Goal: Task Accomplishment & Management: Contribute content

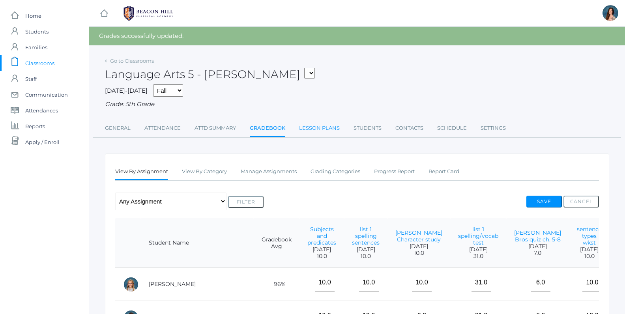
click at [313, 127] on link "Lesson Plans" at bounding box center [319, 128] width 41 height 16
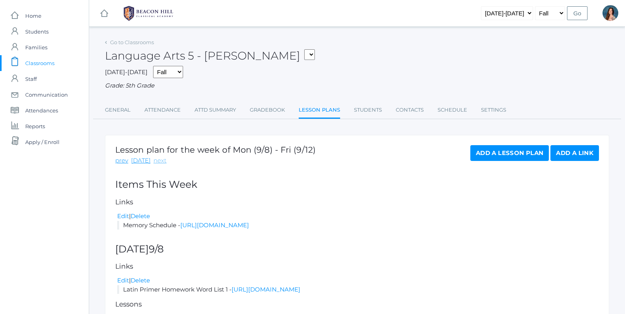
click at [153, 158] on link "next" at bounding box center [159, 160] width 13 height 9
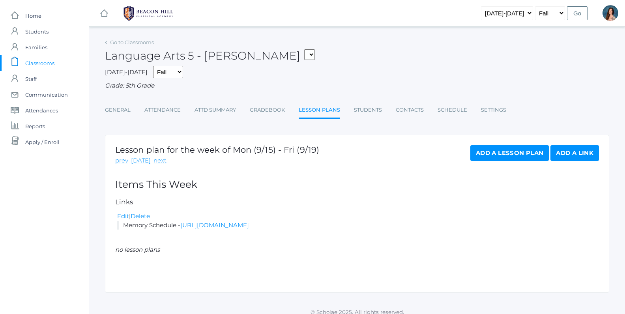
scroll to position [7, 0]
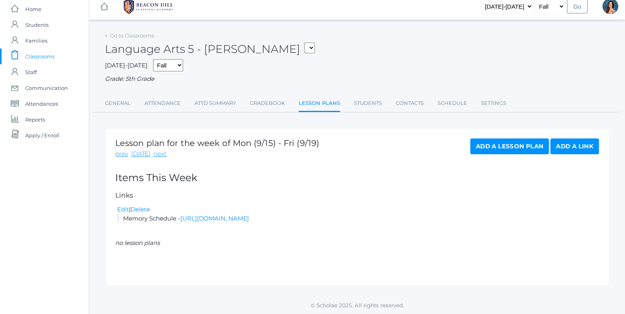
click at [486, 149] on link "Add a Lesson Plan" at bounding box center [509, 146] width 79 height 16
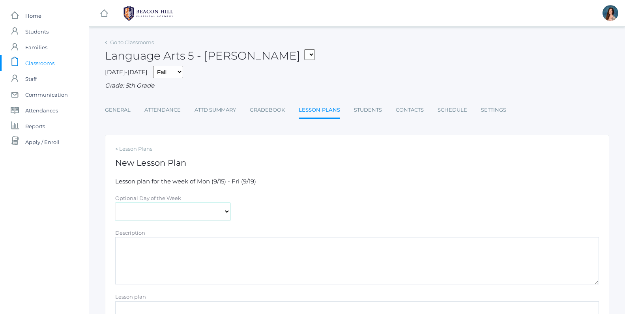
select select "[DATE]"
click option "[DATE]" at bounding box center [0, 0] width 0 height 0
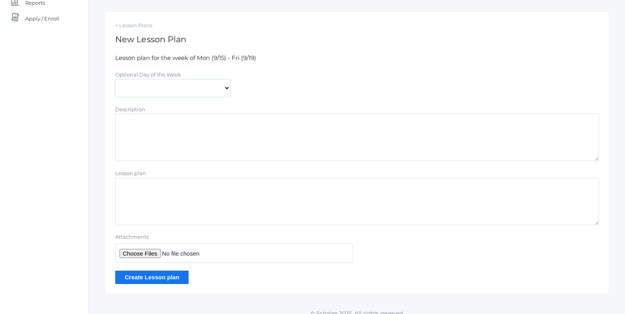
scroll to position [117, 0]
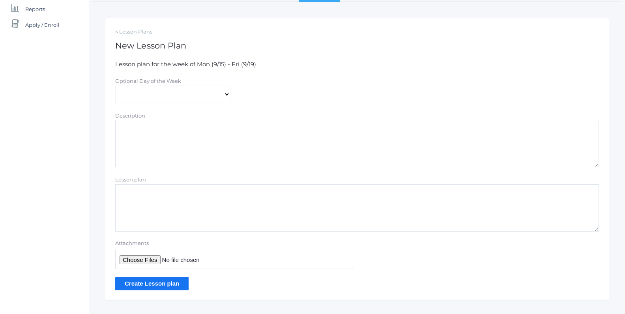
click at [131, 196] on textarea "Lesson plan" at bounding box center [357, 207] width 484 height 47
type textarea "Week 3 Hybrid Plans"
click at [124, 259] on input "Attachments" at bounding box center [234, 259] width 238 height 19
type input "C:\fakepath\Week 3 Hybrid Plans.pdf"
click at [160, 282] on input "Create Lesson plan" at bounding box center [151, 283] width 73 height 13
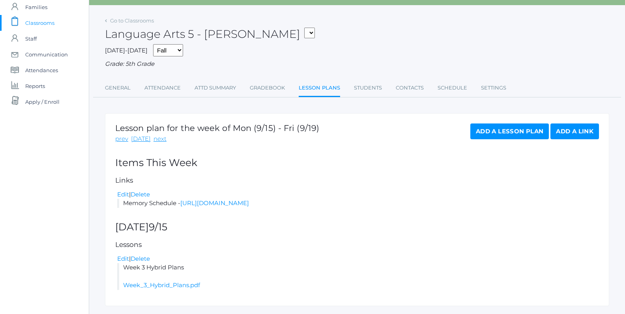
scroll to position [69, 0]
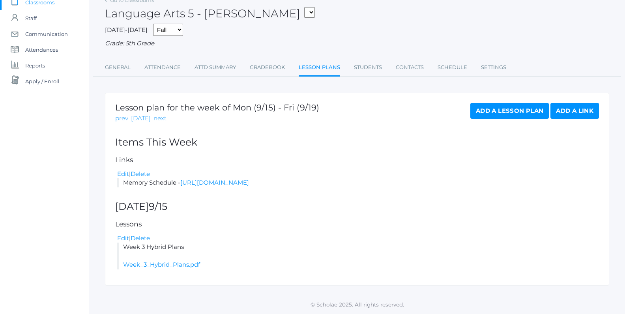
click at [485, 103] on link "Add a Lesson Plan" at bounding box center [509, 111] width 79 height 16
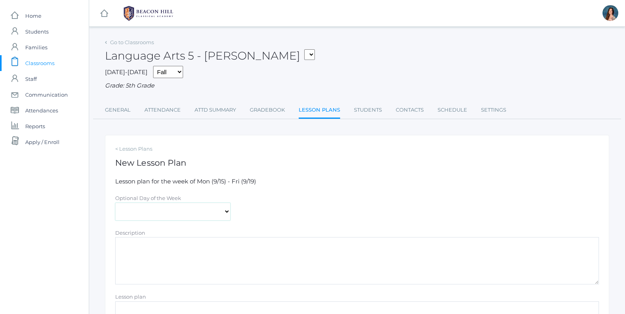
select select "2025-09-15"
click option "[DATE]" at bounding box center [0, 0] width 0 height 0
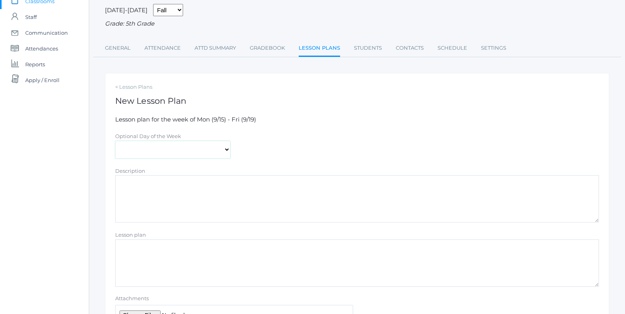
scroll to position [91, 0]
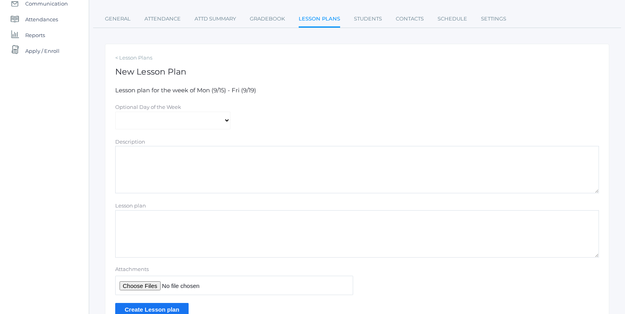
click at [157, 217] on textarea "Lesson plan" at bounding box center [357, 233] width 484 height 47
type textarea "math answers"
click at [126, 283] on input "Attachments" at bounding box center [234, 285] width 238 height 19
type input "C:\fakepath\HW 1.3 ANSWERS copy.pdf"
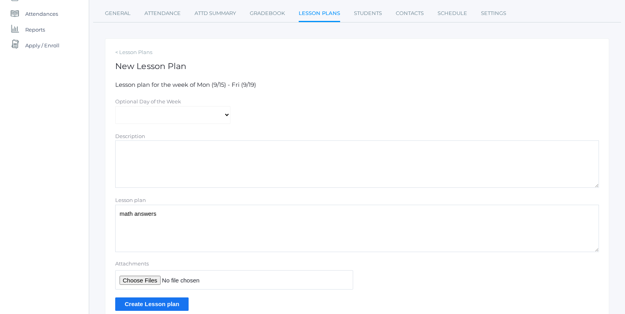
scroll to position [123, 0]
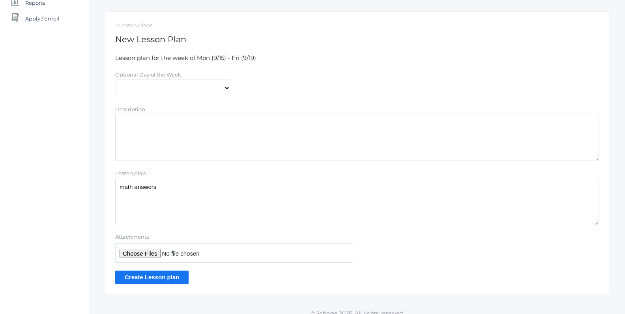
click at [137, 277] on input "Create Lesson plan" at bounding box center [151, 277] width 73 height 13
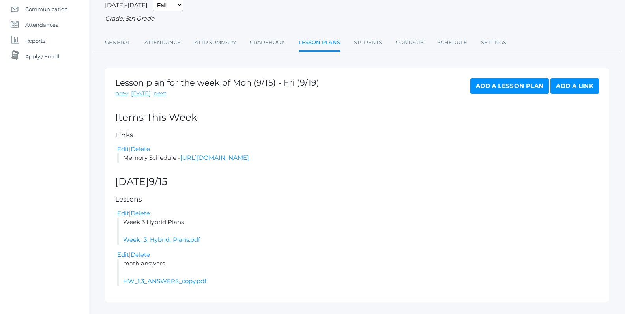
scroll to position [110, 0]
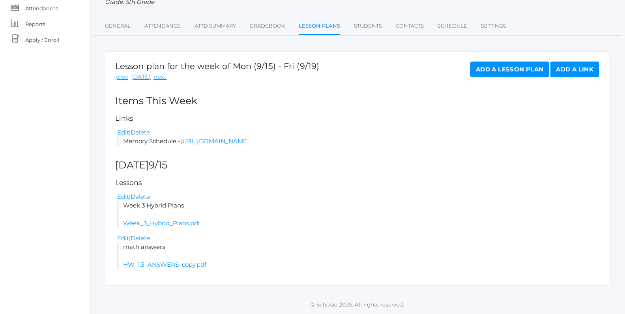
click at [476, 62] on link "Add a Lesson Plan" at bounding box center [509, 70] width 79 height 16
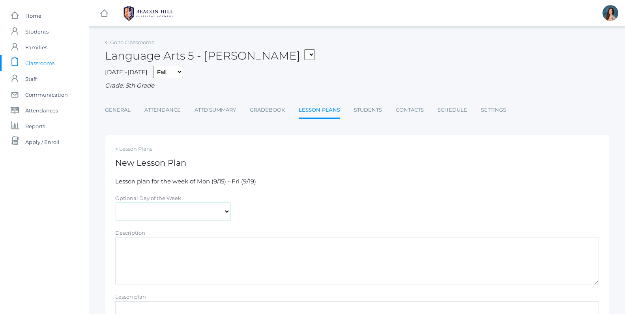
select select "2025-09-16"
click option "[DATE]" at bounding box center [0, 0] width 0 height 0
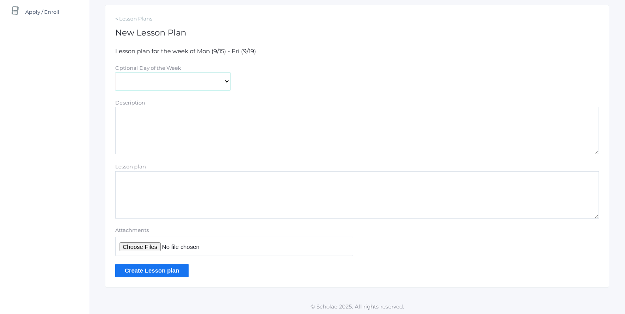
scroll to position [131, 0]
click at [138, 173] on textarea "Lesson plan" at bounding box center [357, 193] width 484 height 47
type textarea "math answers"
click at [141, 245] on input "Attachments" at bounding box center [234, 245] width 238 height 19
type input "C:\fakepath\HW 1.4 answers copy.pdf"
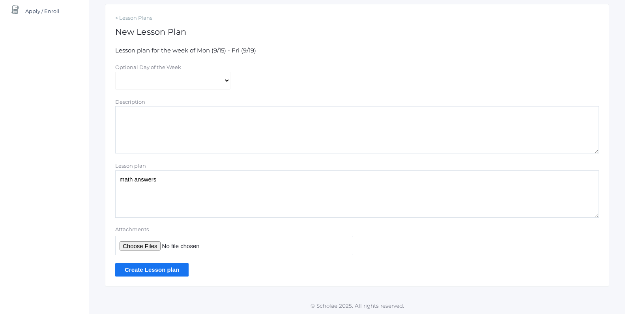
click at [162, 270] on input "Create Lesson plan" at bounding box center [151, 269] width 73 height 13
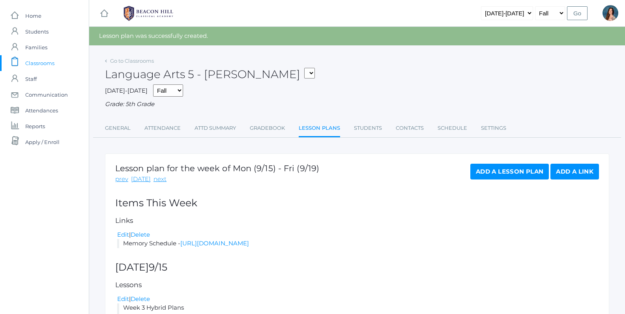
click at [304, 68] on select "05ART - Art 5 Salazar 05CITIZEN - Citizenship and Stewardship 5 Salazar 05CITIZ…" at bounding box center [309, 73] width 11 height 11
select select "1968"
click option "05LA - Language Arts 5 [PERSON_NAME]" at bounding box center [0, 0] width 0 height 0
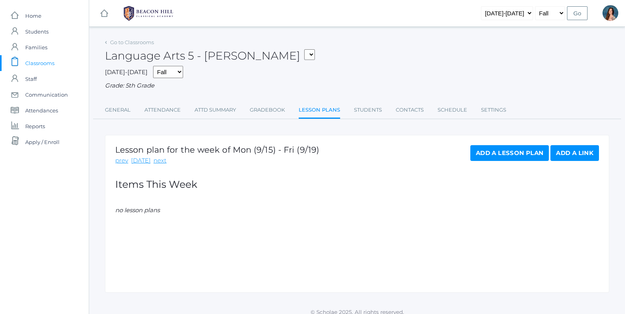
click at [482, 153] on link "Add a Lesson Plan" at bounding box center [509, 153] width 79 height 16
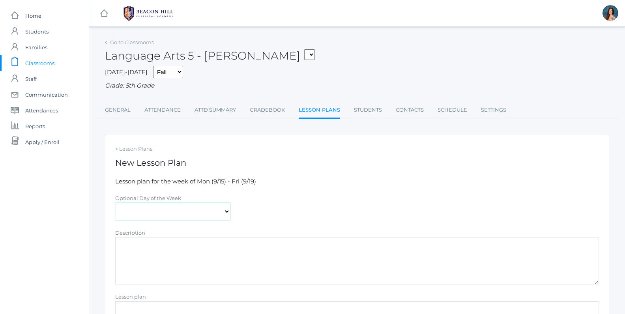
select select "[DATE]"
click option "[DATE]" at bounding box center [0, 0] width 0 height 0
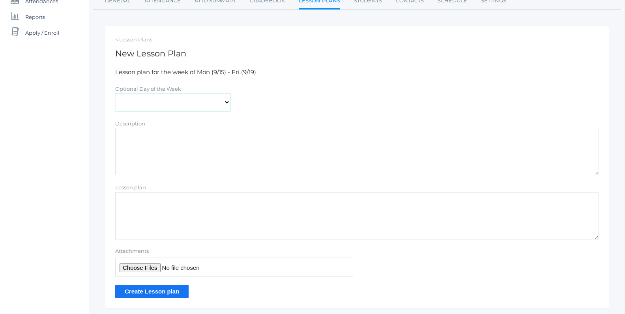
scroll to position [131, 0]
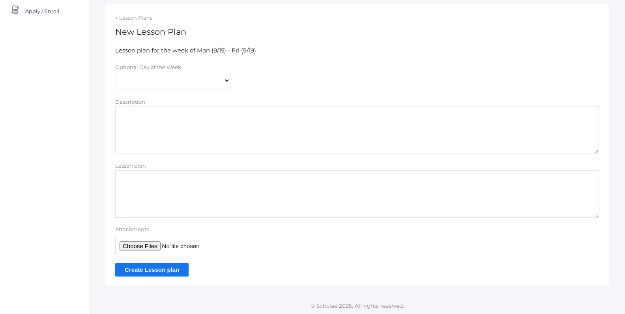
click at [131, 181] on textarea "Lesson plan" at bounding box center [357, 193] width 484 height 47
type textarea "Week 3 Hybrid Plans"
click at [132, 247] on input "Attachments" at bounding box center [234, 245] width 238 height 19
type input "C:\fakepath\Week 3 Hybrid Plans.pdf"
click at [155, 268] on input "Create Lesson plan" at bounding box center [151, 269] width 73 height 13
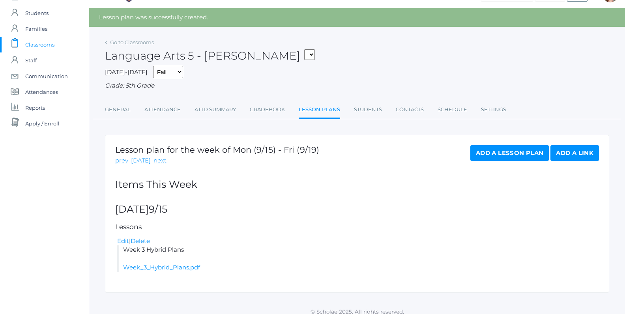
scroll to position [25, 0]
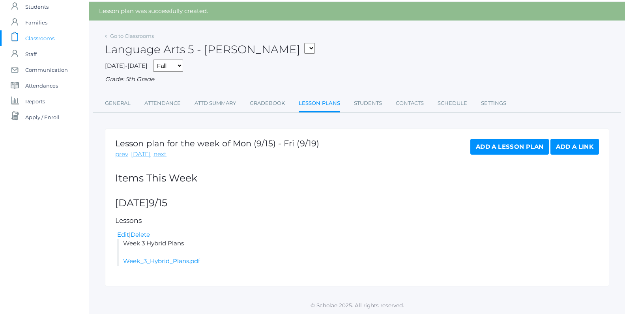
click at [509, 144] on link "Add a Lesson Plan" at bounding box center [509, 147] width 79 height 16
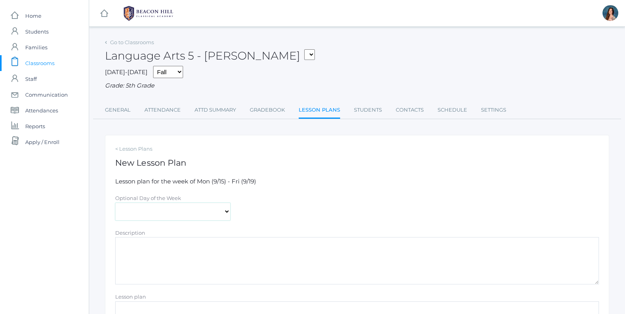
select select "2025-09-15"
click option "[DATE]" at bounding box center [0, 0] width 0 height 0
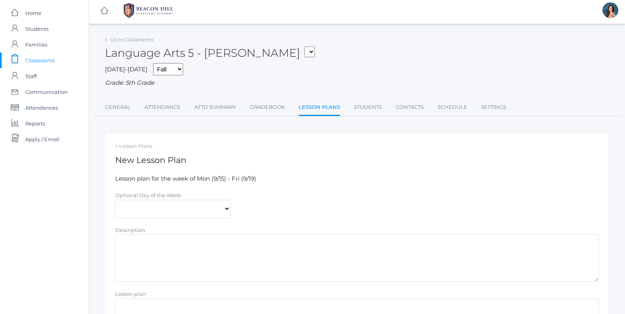
scroll to position [131, 0]
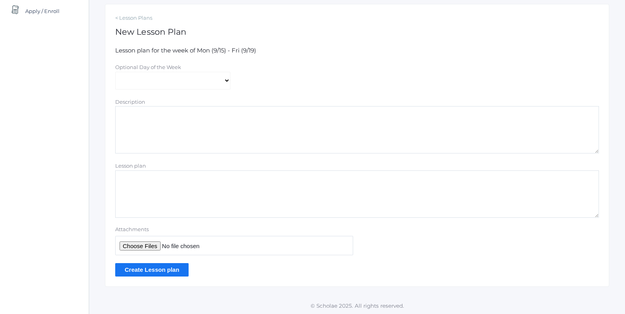
click at [133, 182] on textarea "Lesson plan" at bounding box center [357, 193] width 484 height 47
type textarea "math answers"
click at [131, 243] on input "Attachments" at bounding box center [234, 245] width 238 height 19
type input "C:\fakepath\HW 1.3 ANSWERS copy.pdf"
click at [179, 269] on input "Create Lesson plan" at bounding box center [151, 269] width 73 height 13
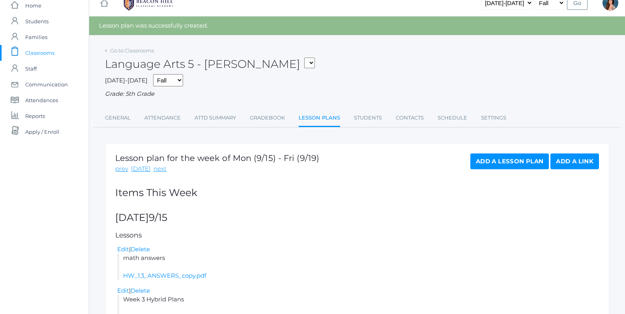
scroll to position [62, 0]
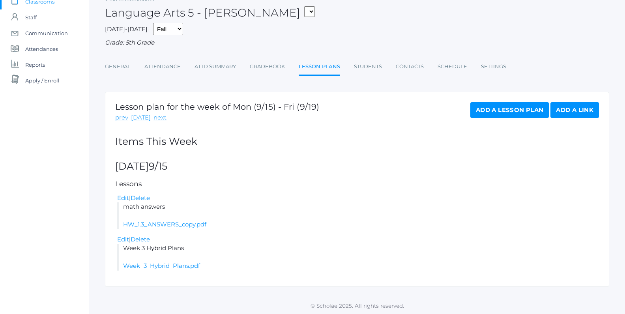
click at [482, 109] on link "Add a Lesson Plan" at bounding box center [509, 110] width 79 height 16
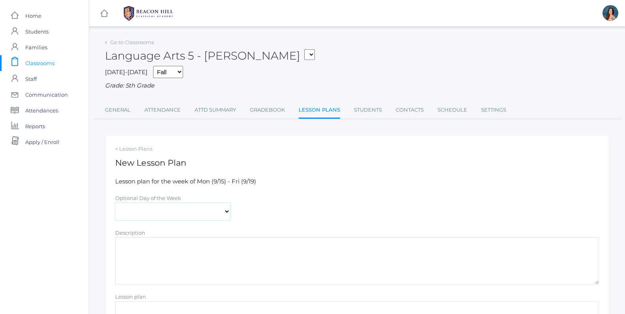
select select "2025-09-16"
click option "[DATE]" at bounding box center [0, 0] width 0 height 0
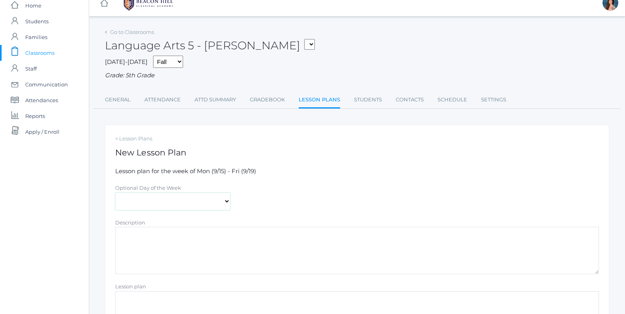
scroll to position [32, 0]
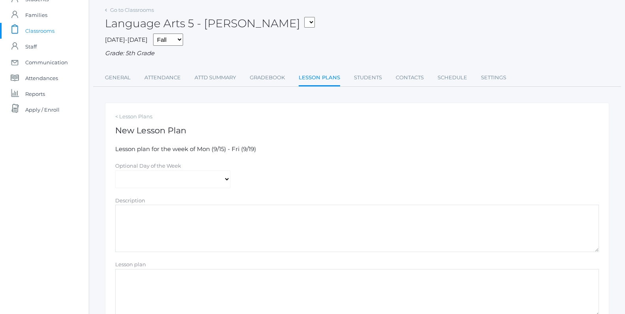
click at [134, 278] on textarea "Lesson plan" at bounding box center [357, 292] width 484 height 47
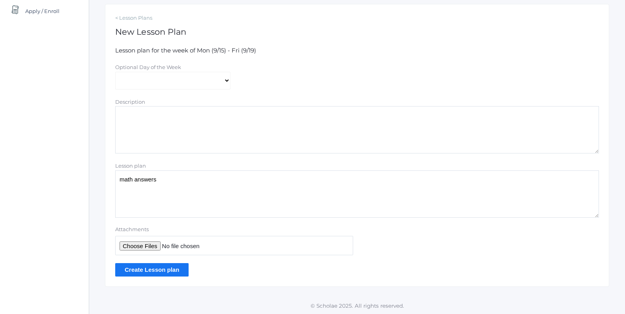
type textarea "math answers"
click at [135, 243] on input "Attachments" at bounding box center [234, 245] width 238 height 19
type input "C:\fakepath\HW 1.4 answers copy.pdf"
click at [150, 272] on input "Create Lesson plan" at bounding box center [151, 269] width 73 height 13
